Goal: Find specific page/section: Find specific page/section

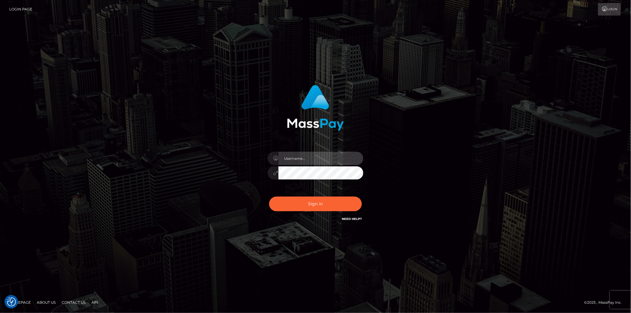
type input "Marcopolo"
click at [309, 202] on button "Sign in" at bounding box center [315, 203] width 93 height 15
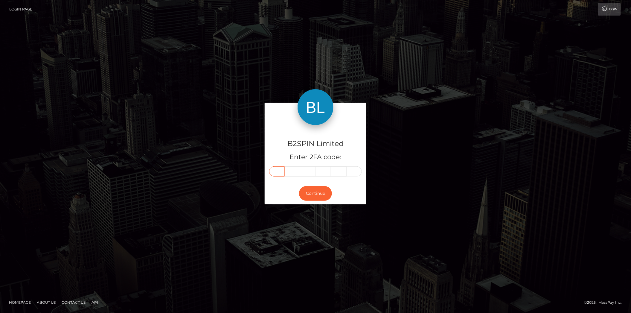
paste input "1"
type input "1"
type input "6"
type input "4"
type input "2"
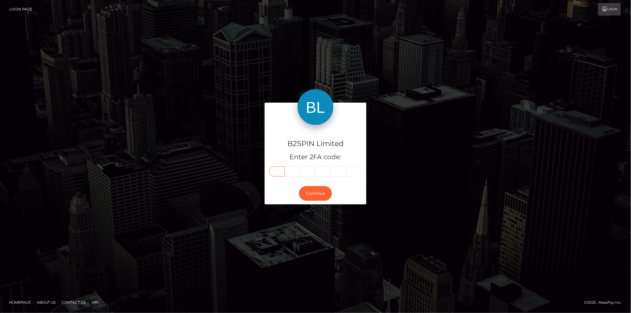
type input "4"
type input "3"
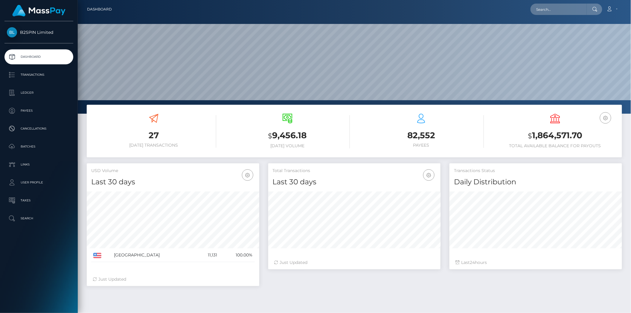
scroll to position [106, 172]
drag, startPoint x: 548, startPoint y: 10, endPoint x: 543, endPoint y: 10, distance: 4.5
click at [548, 10] on input "text" at bounding box center [558, 9] width 56 height 11
paste input "1228049400"
type input "1228049400"
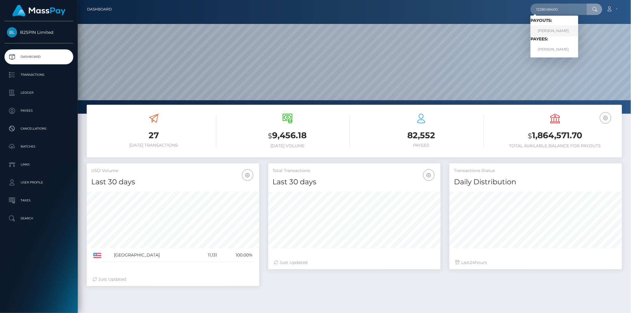
click at [554, 30] on link "[PERSON_NAME]" at bounding box center [554, 30] width 48 height 11
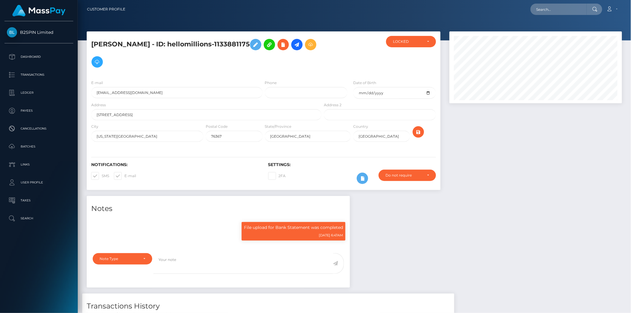
scroll to position [110, 0]
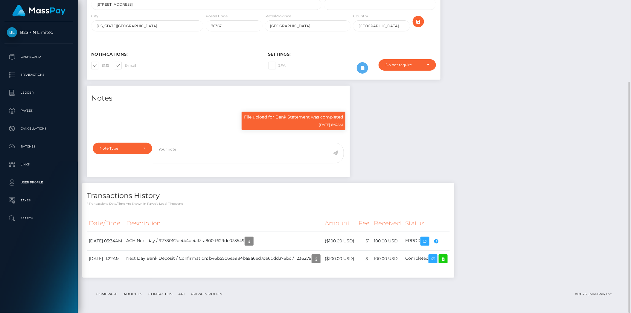
click at [513, 242] on div "Notes File upload for Bank Statement was completed [DATE] 6:47AM" at bounding box center [354, 184] width 544 height 198
click at [253, 241] on icon "button" at bounding box center [248, 240] width 7 height 7
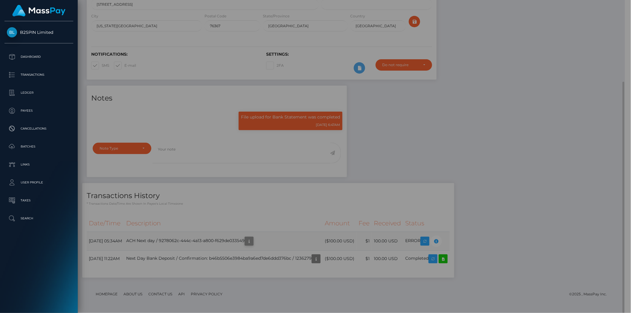
scroll to position [298823, 298724]
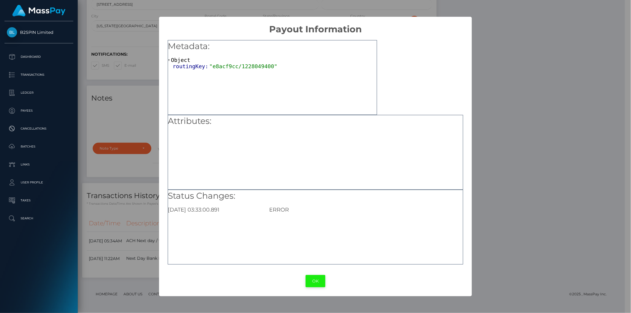
click at [314, 281] on button "OK" at bounding box center [315, 281] width 20 height 12
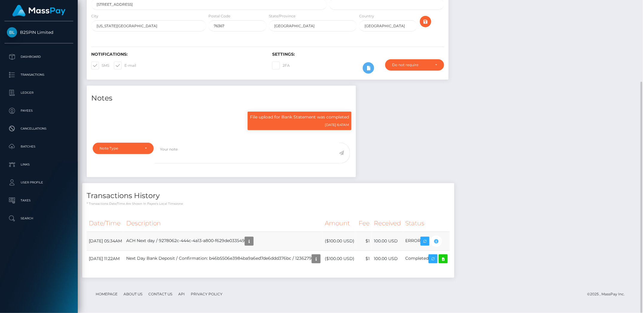
scroll to position [72, 176]
click at [595, 191] on div "Notes File upload for Bank Statement was completed [DATE] 6:47AM" at bounding box center [360, 184] width 556 height 198
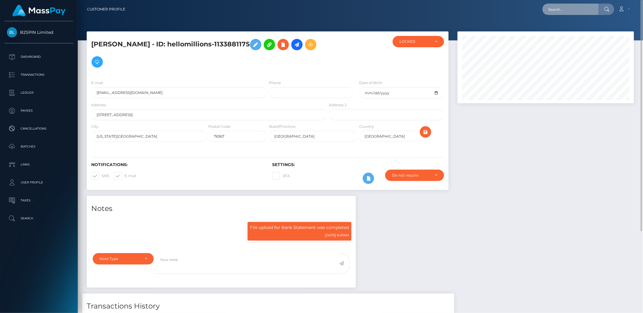
click at [569, 12] on input "text" at bounding box center [570, 9] width 56 height 11
paste input "3643960"
click at [505, 212] on div "Notes File upload for Bank Statement was completed [DATE] 6:47AM" at bounding box center [360, 295] width 556 height 198
drag, startPoint x: 571, startPoint y: 6, endPoint x: 488, endPoint y: 1, distance: 82.6
click at [490, 2] on nav "Customer Profile 3643960 Loading... Loading... Account" at bounding box center [360, 9] width 565 height 19
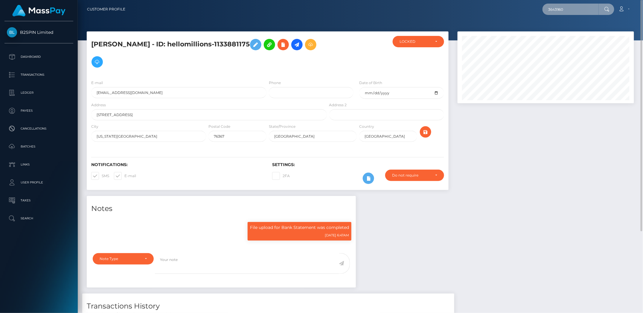
paste input "9278062c-444c-4a13-a800-f629de033549"
type input "9278062c-444c-4a13-a800-f629de033549"
click at [560, 32] on link "MISTY JEAN BROWN" at bounding box center [566, 30] width 48 height 11
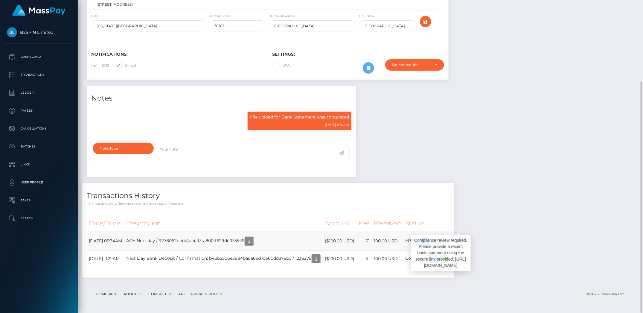
scroll to position [72, 176]
click at [458, 242] on body "B2SPIN Limited Dashboard Transactions Ledger Payees Cancellations" at bounding box center [321, 156] width 643 height 313
click at [468, 139] on div "Notes File upload for Bank Statement was completed [DATE] 6:47AM" at bounding box center [360, 184] width 556 height 198
